Goal: Task Accomplishment & Management: Manage account settings

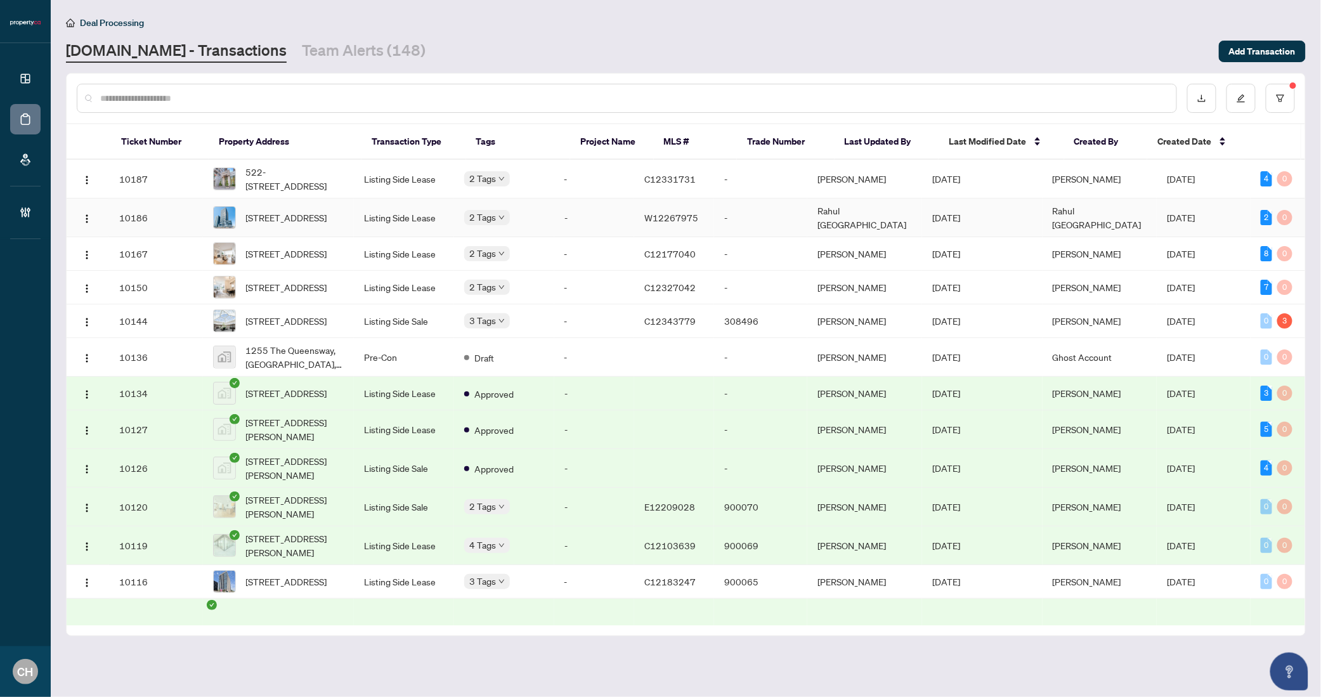
click at [429, 218] on td "Listing Side Lease" at bounding box center [404, 218] width 100 height 39
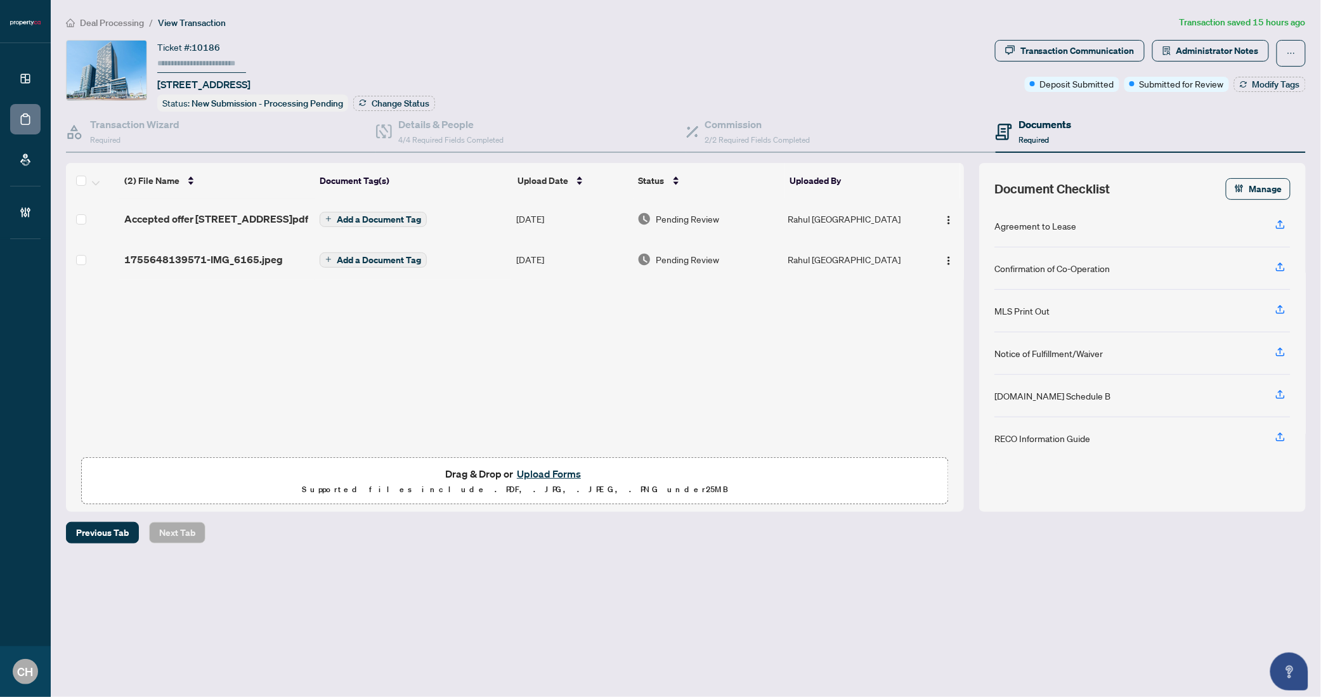
click at [259, 211] on span "Accepted offer [STREET_ADDRESS]pdf" at bounding box center [216, 218] width 184 height 15
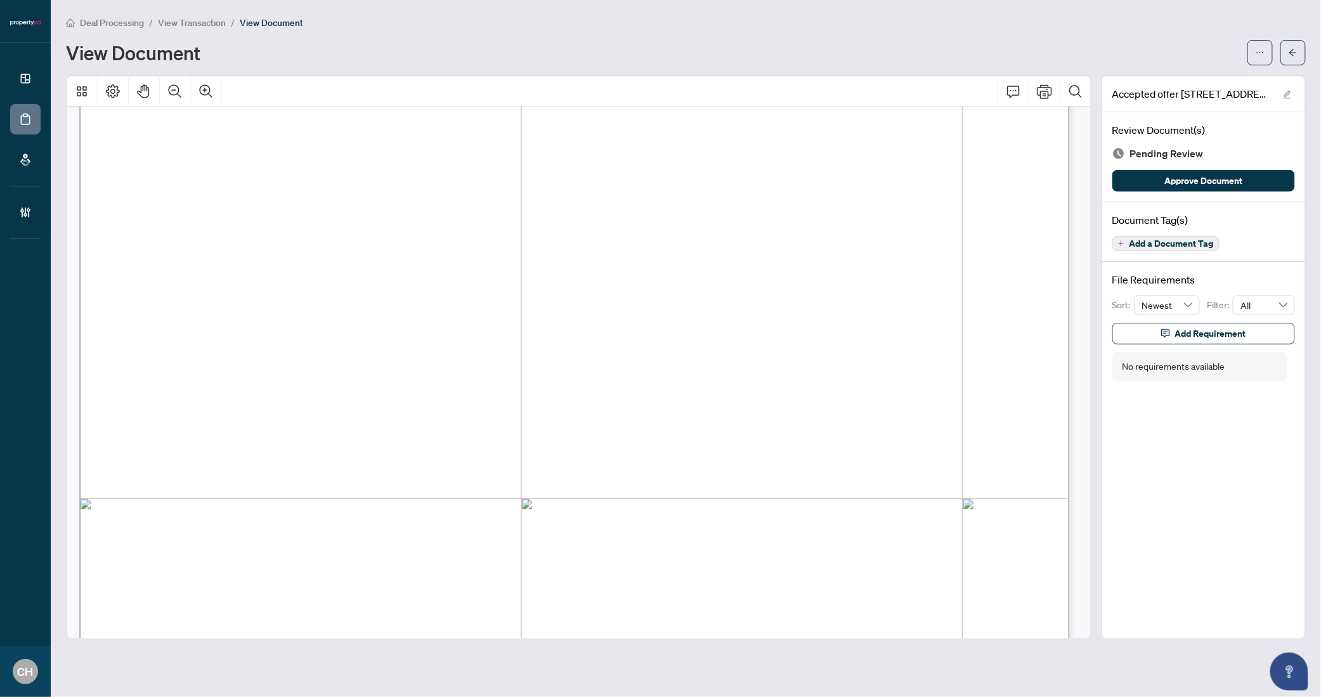
scroll to position [96, 0]
drag, startPoint x: 379, startPoint y: 264, endPoint x: 556, endPoint y: 284, distance: 178.0
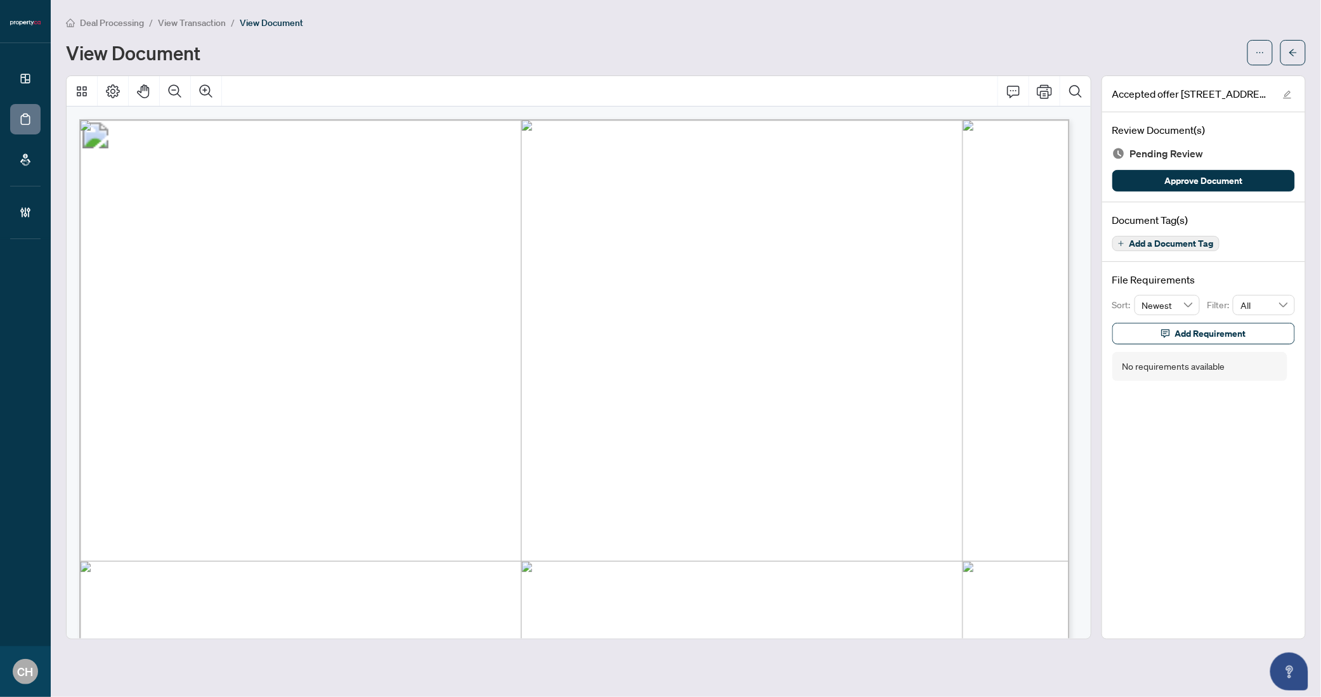
click at [1154, 239] on span "Add a Document Tag" at bounding box center [1172, 243] width 84 height 9
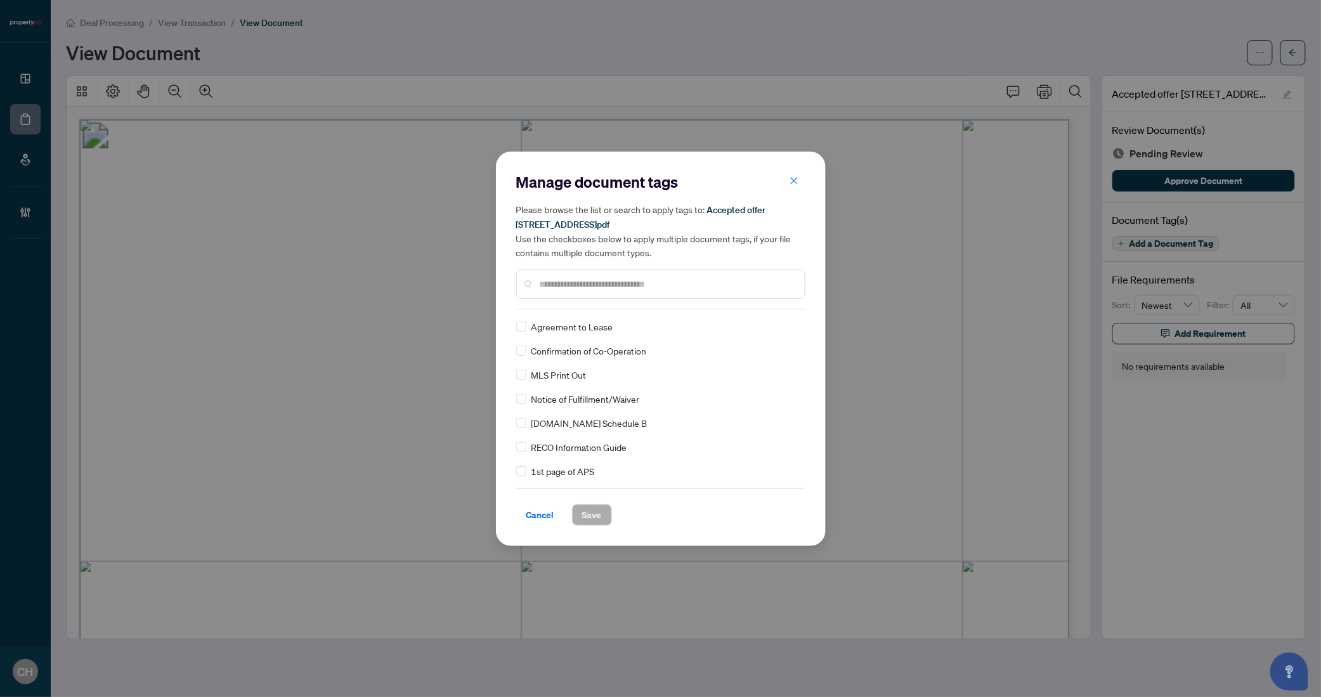
click at [568, 322] on span "Agreement to Lease" at bounding box center [572, 327] width 82 height 14
click at [585, 510] on span "Save" at bounding box center [592, 515] width 20 height 20
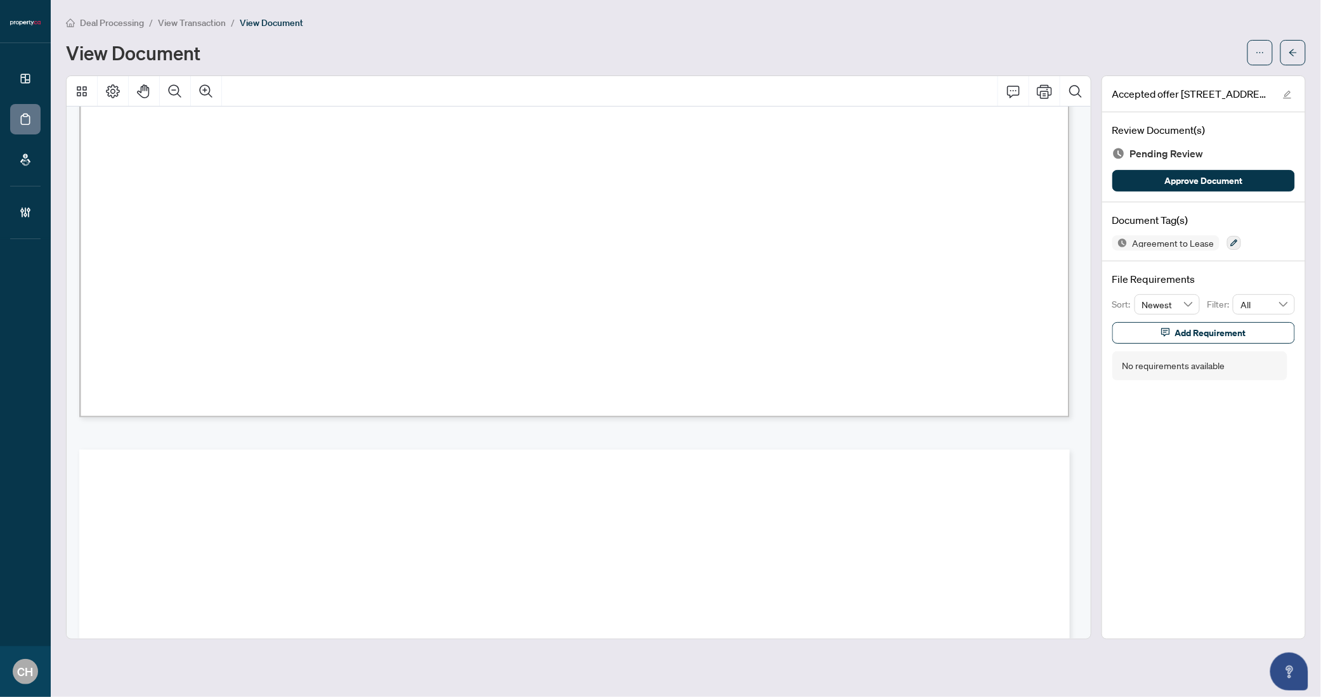
scroll to position [8906, 0]
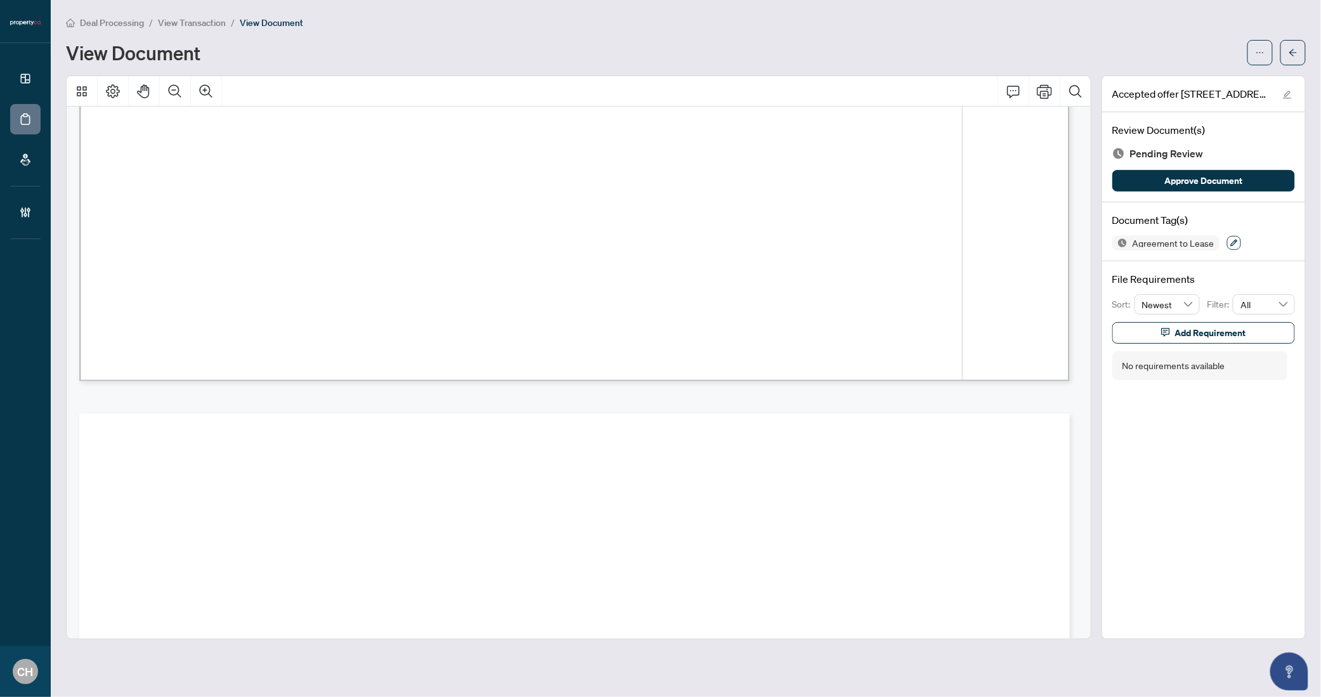
click at [1233, 240] on icon "button" at bounding box center [1234, 243] width 7 height 7
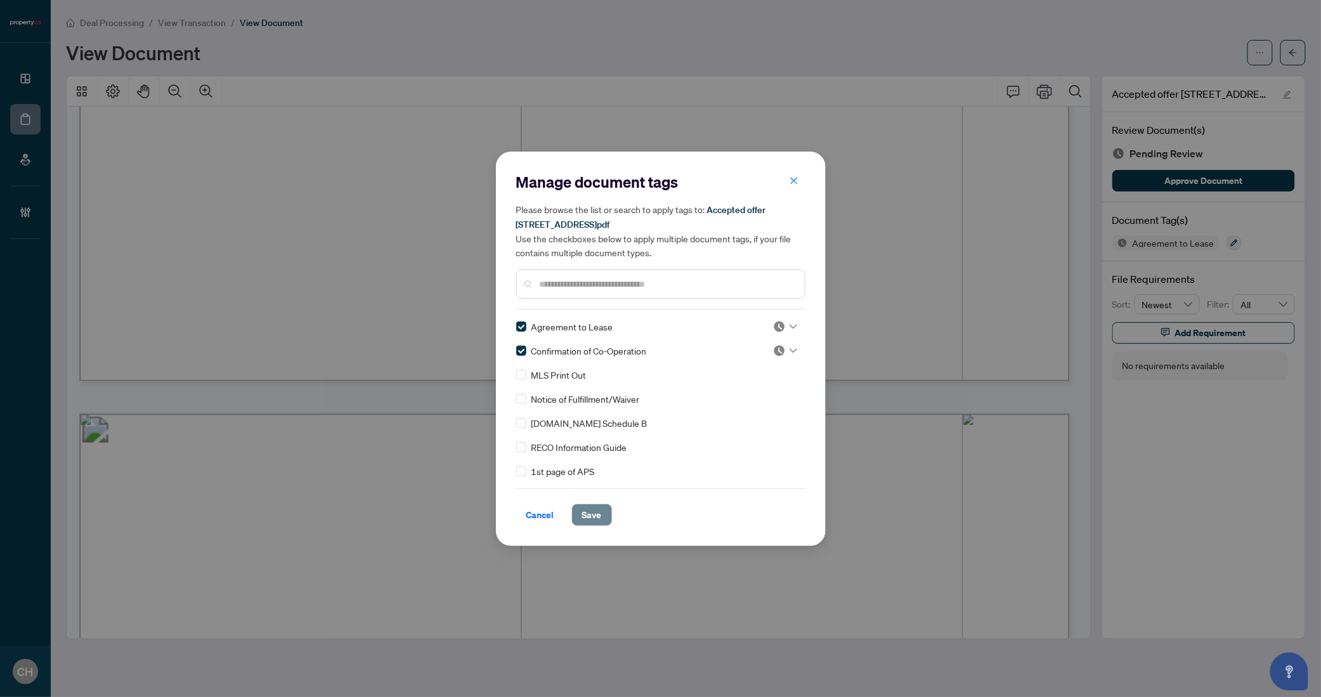
click at [589, 522] on span "Save" at bounding box center [592, 515] width 20 height 20
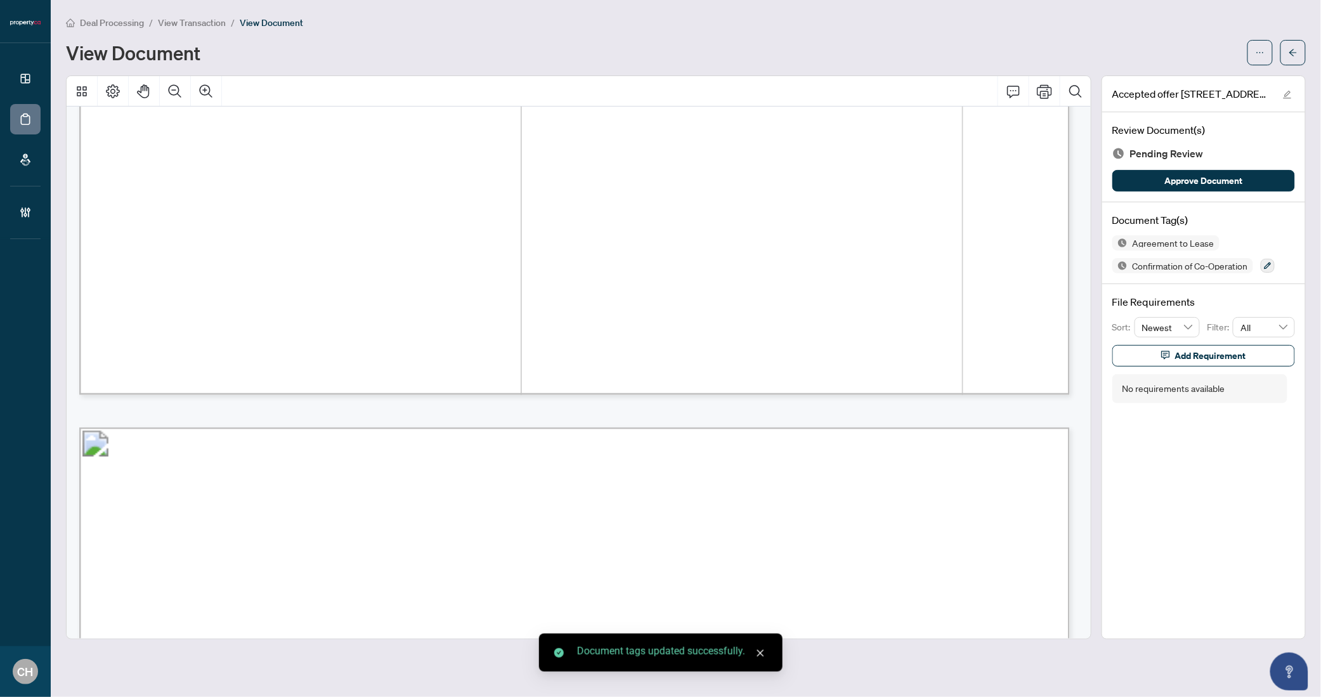
scroll to position [10542, 0]
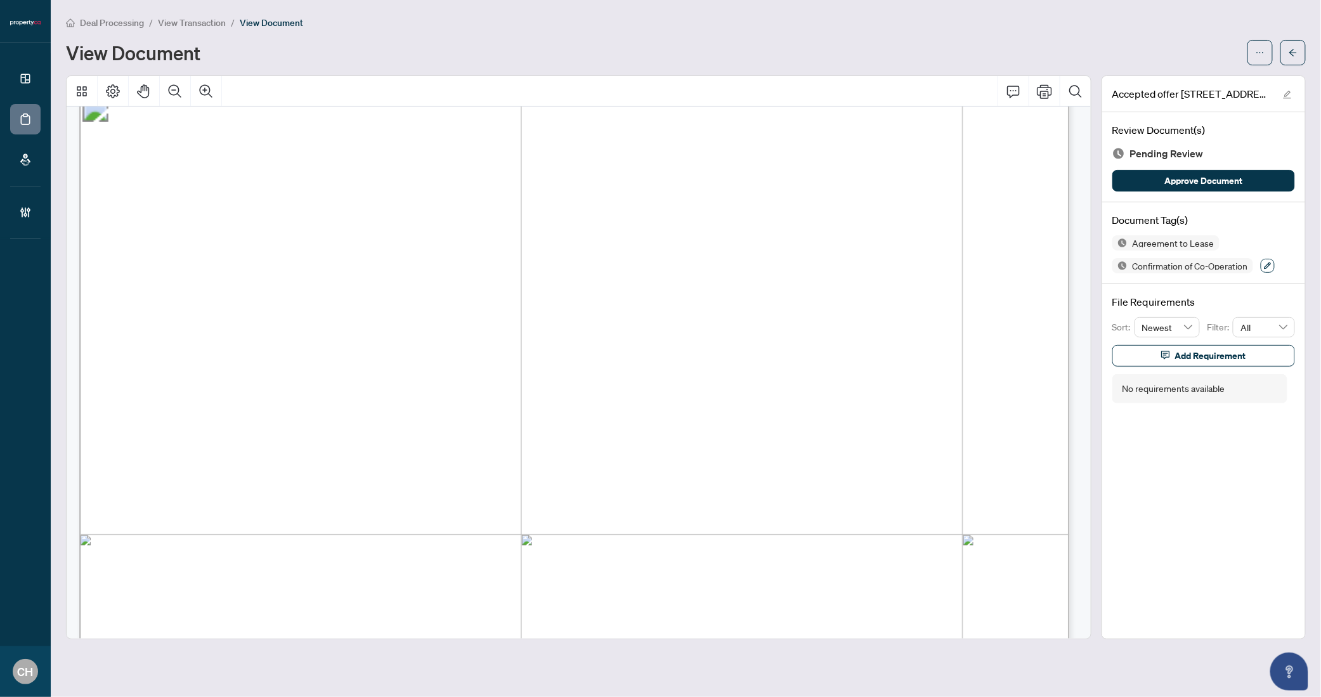
click at [1270, 264] on icon "button" at bounding box center [1268, 266] width 8 height 8
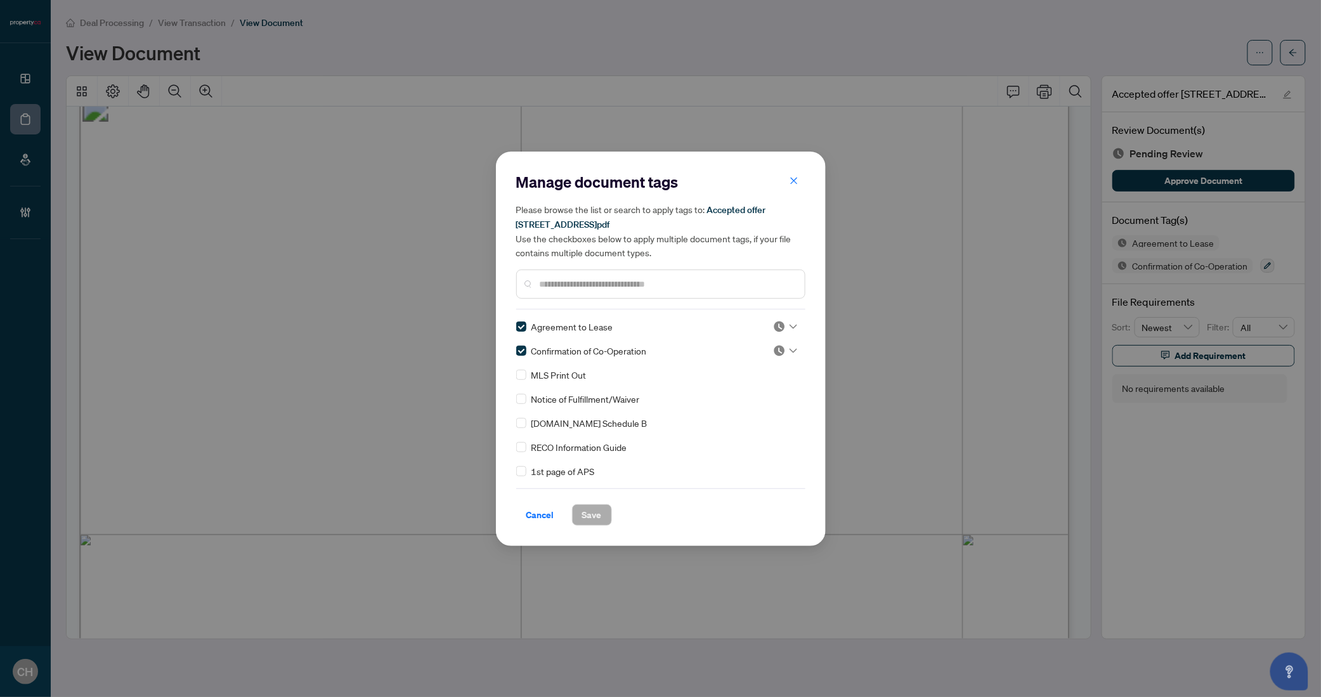
click at [656, 283] on input "text" at bounding box center [667, 284] width 255 height 14
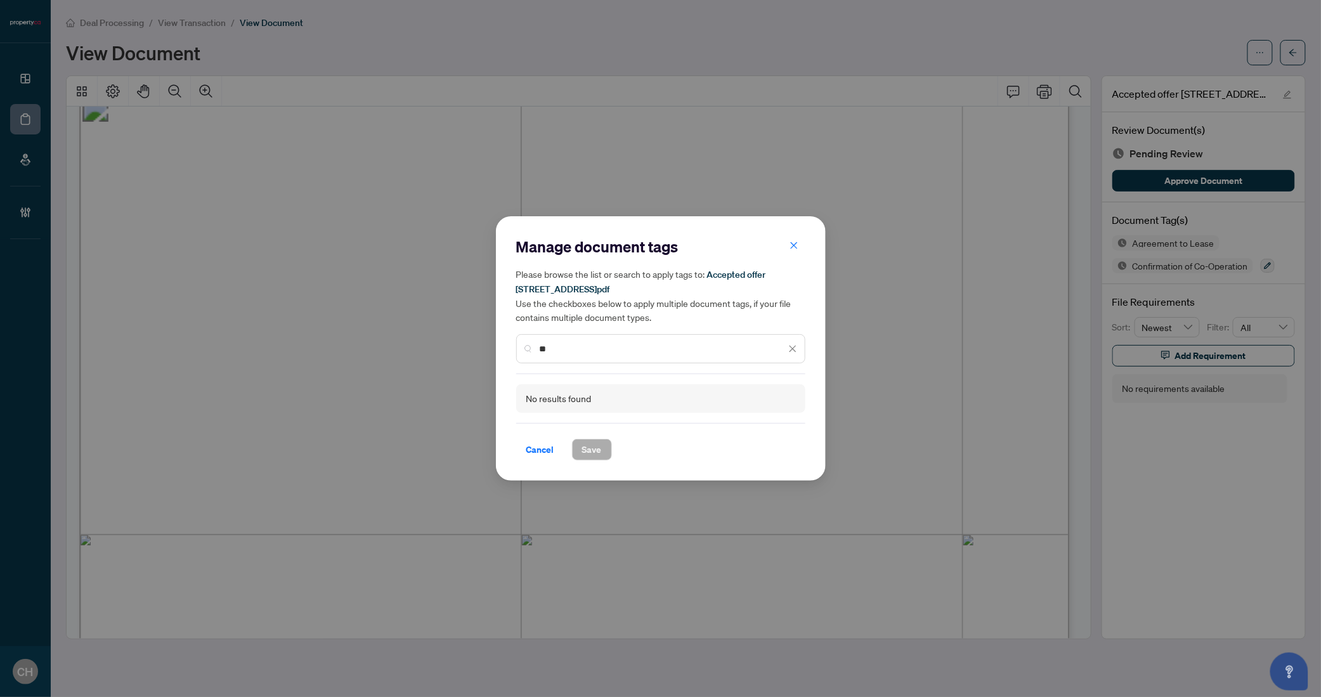
type input "*"
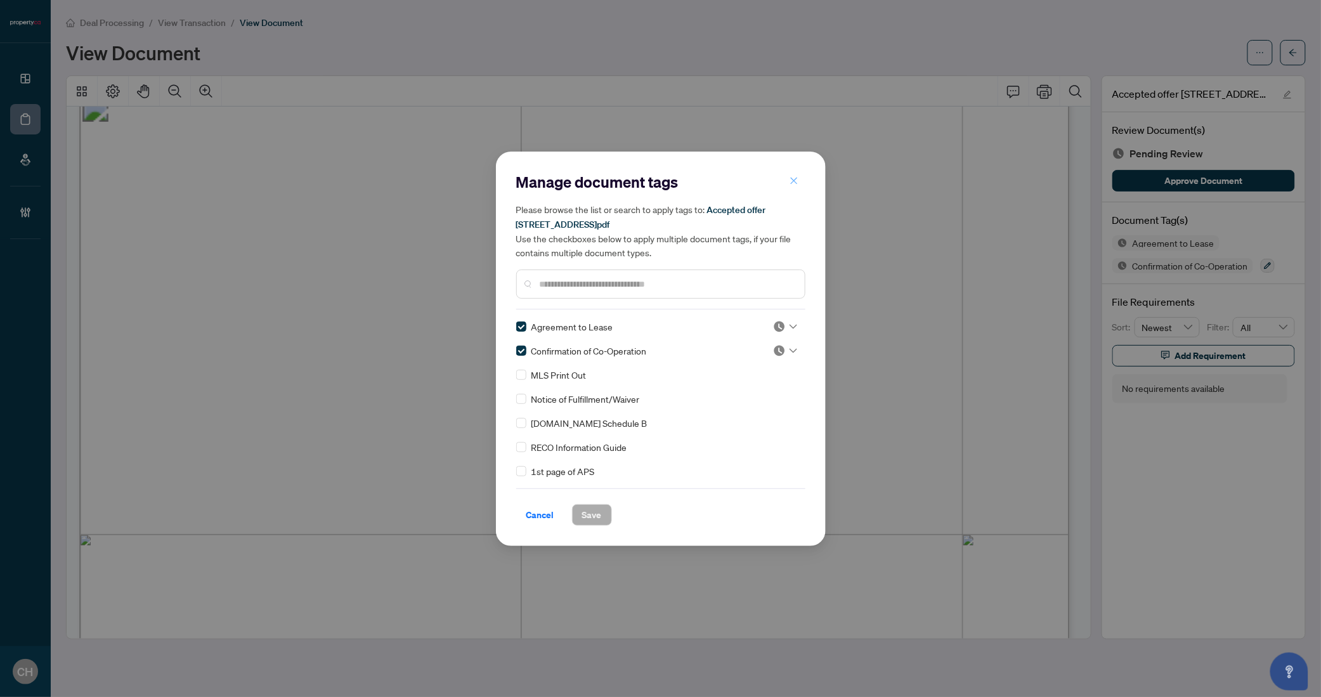
click at [785, 180] on button "button" at bounding box center [793, 182] width 25 height 22
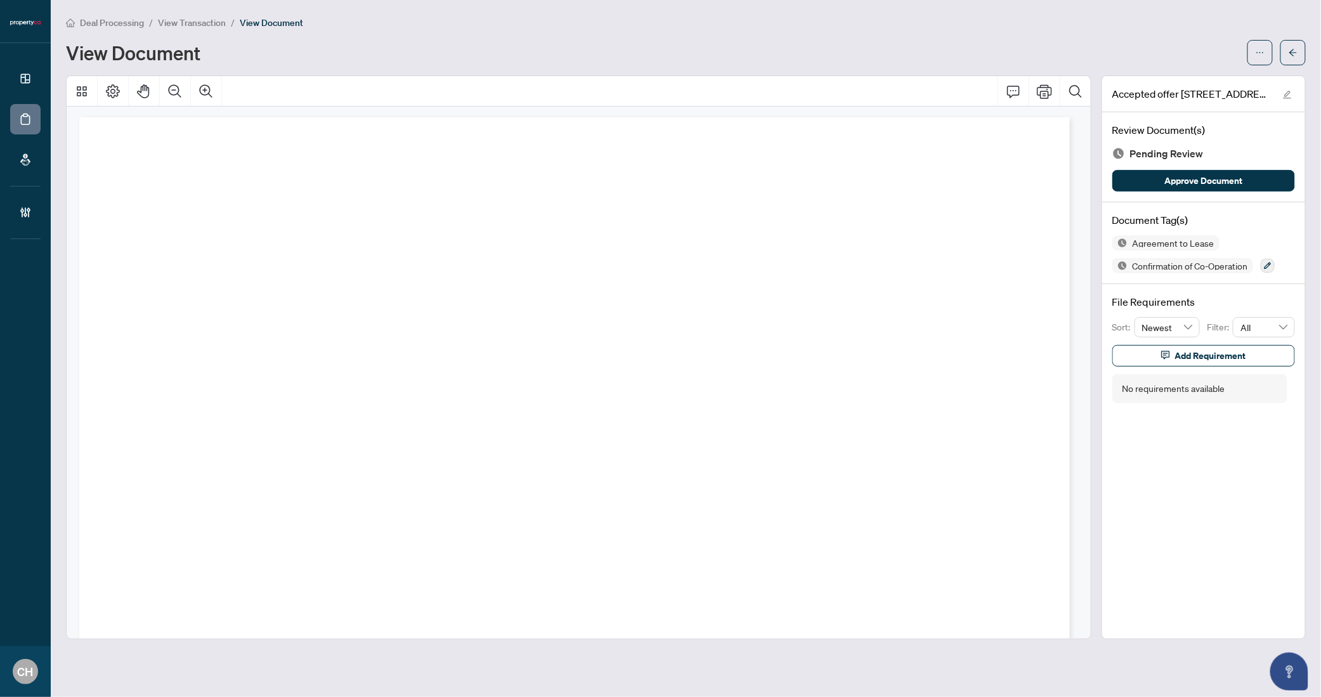
scroll to position [0, 0]
click at [1296, 49] on icon "arrow-left" at bounding box center [1293, 52] width 9 height 9
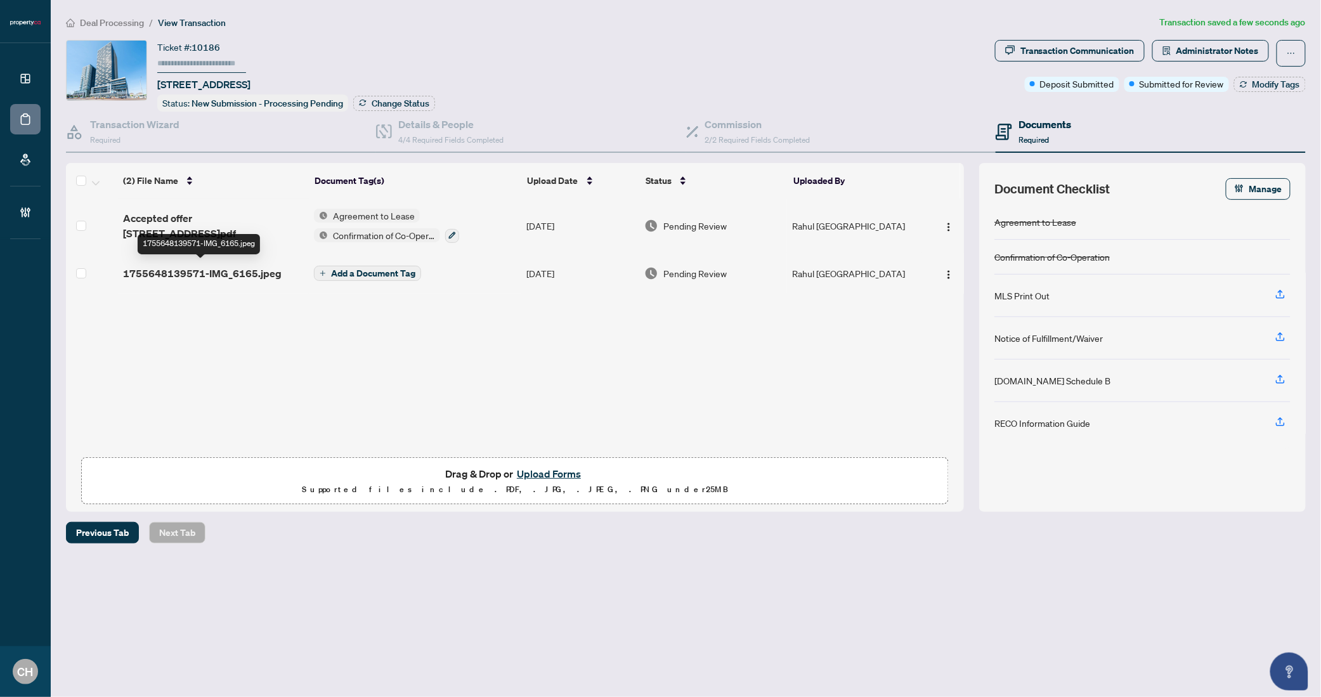
click at [264, 276] on span "1755648139571-IMG_6165.jpeg" at bounding box center [202, 273] width 159 height 15
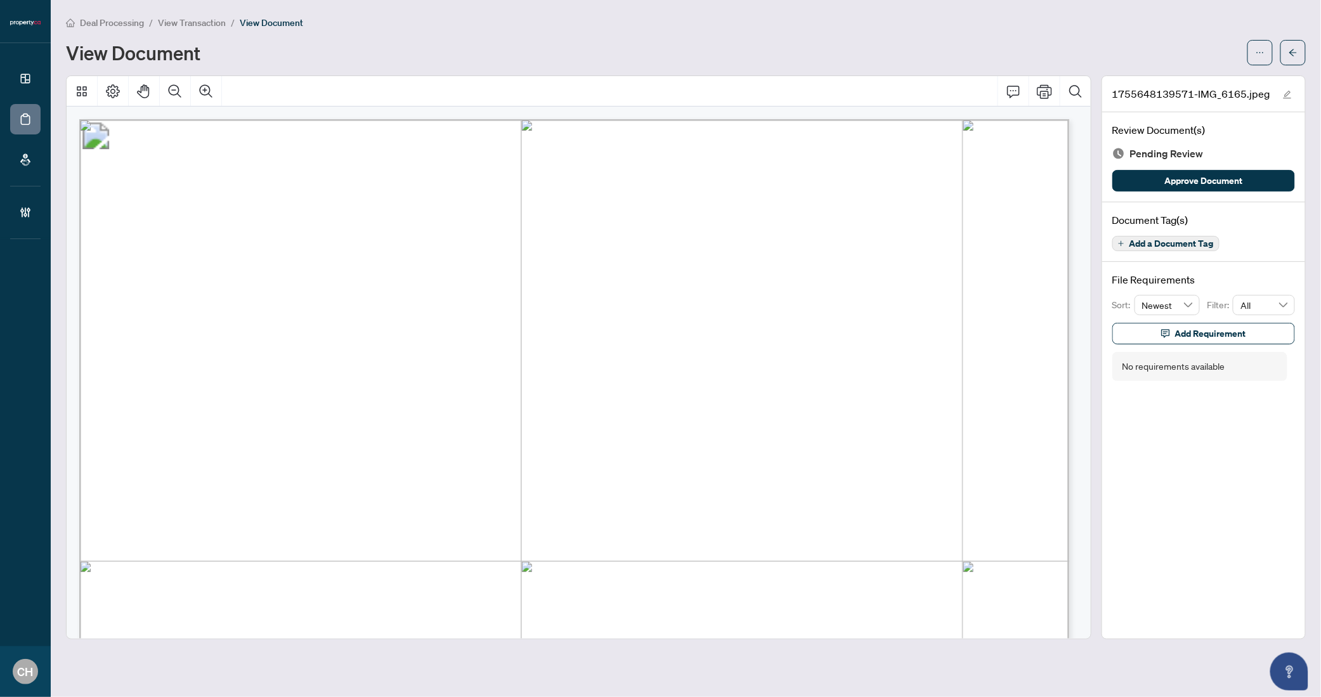
drag, startPoint x: 594, startPoint y: 339, endPoint x: 1071, endPoint y: 387, distance: 479.3
click at [1267, 48] on button "button" at bounding box center [1260, 52] width 25 height 25
click at [1192, 84] on span "Download" at bounding box center [1214, 80] width 96 height 14
